Goal: Task Accomplishment & Management: Complete application form

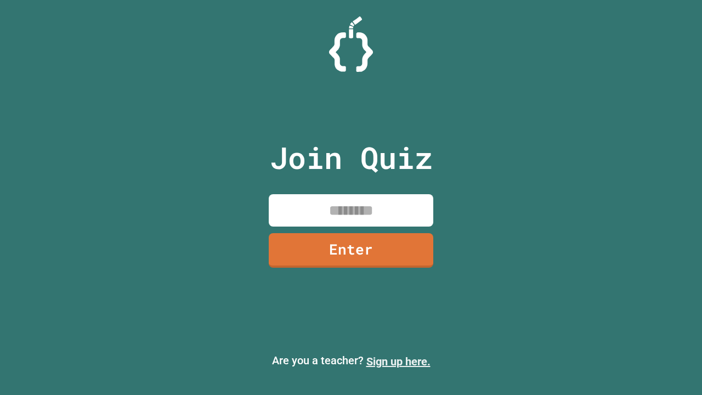
click at [398, 362] on link "Sign up here." at bounding box center [399, 361] width 64 height 13
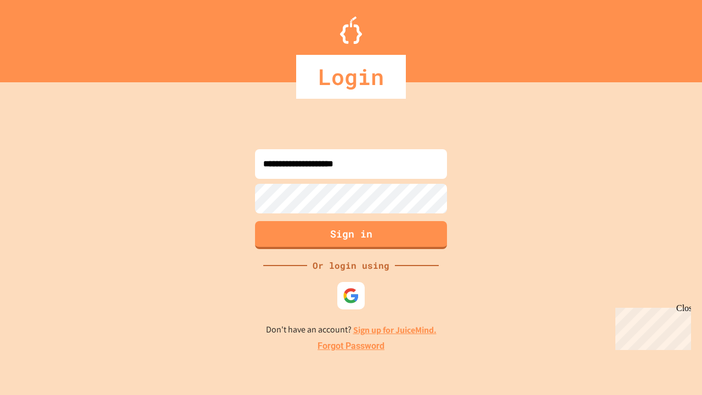
type input "**********"
